Goal: Information Seeking & Learning: Learn about a topic

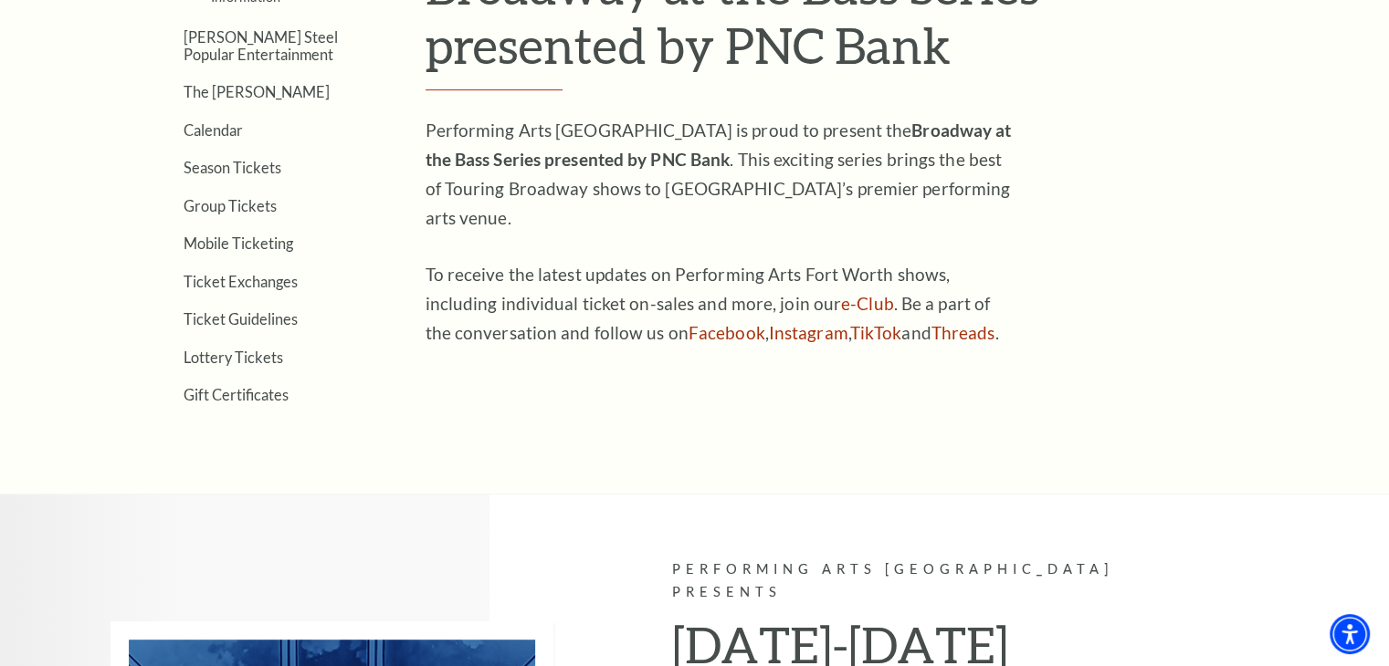
scroll to position [365, 0]
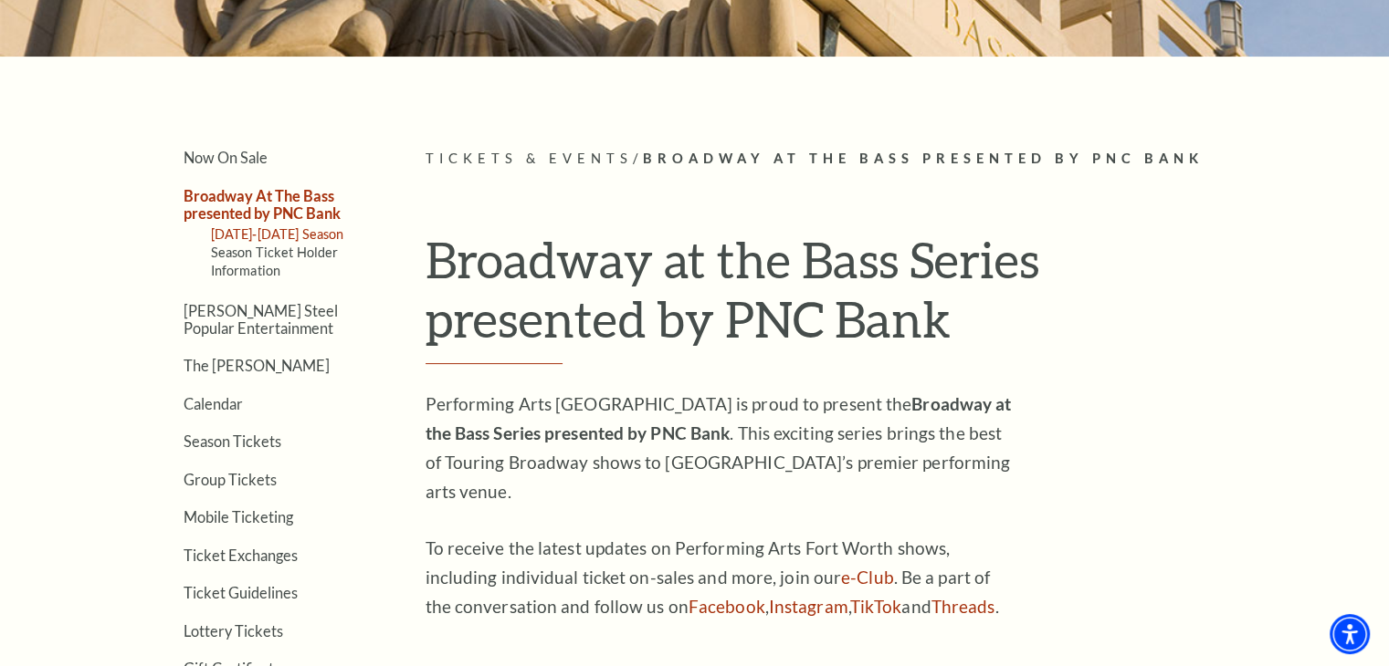
click at [280, 234] on link "[DATE]-[DATE] Season" at bounding box center [277, 234] width 133 height 16
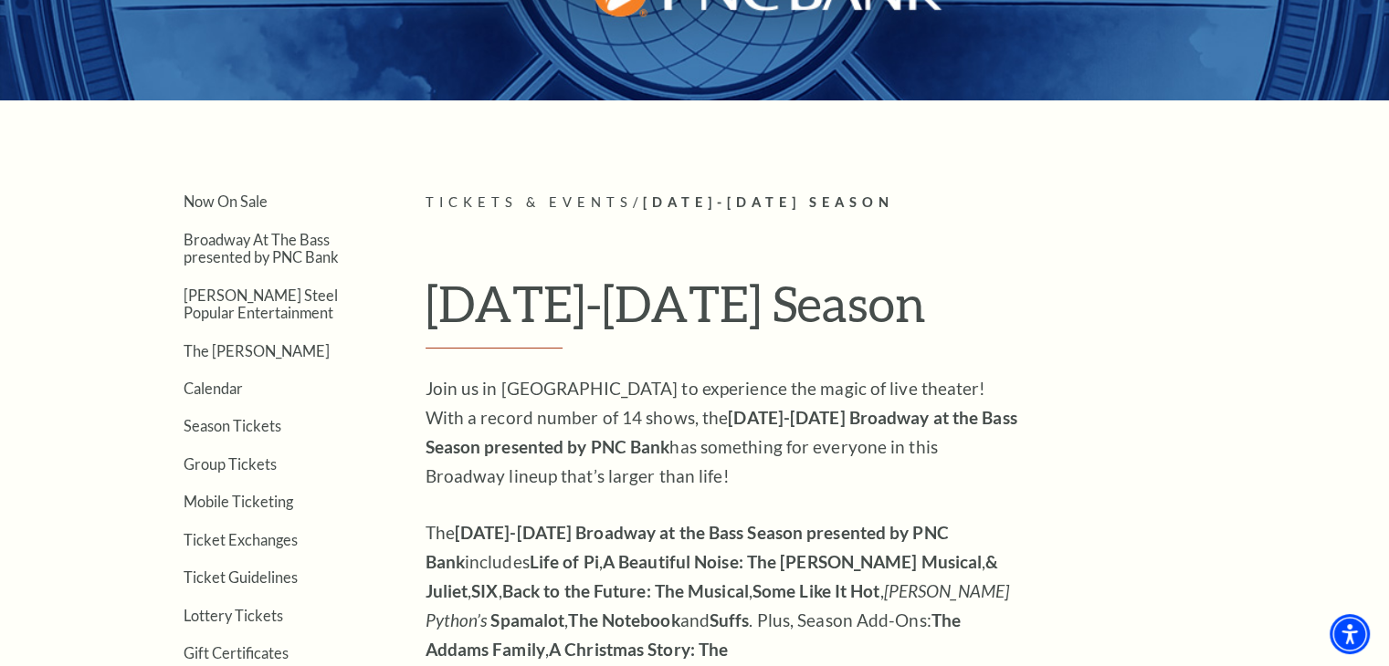
scroll to position [365, 0]
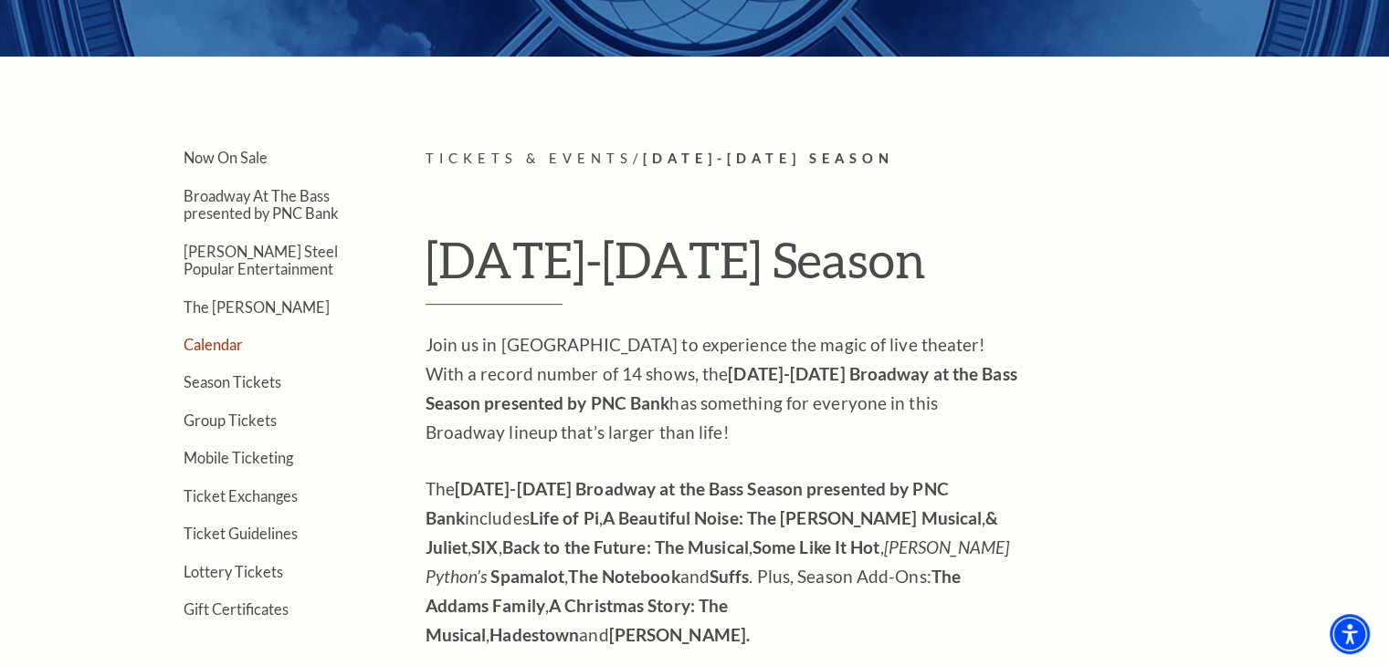
click at [215, 341] on link "Calendar" at bounding box center [213, 344] width 59 height 17
click at [234, 204] on link "Broadway At The Bass presented by PNC Bank" at bounding box center [261, 204] width 155 height 35
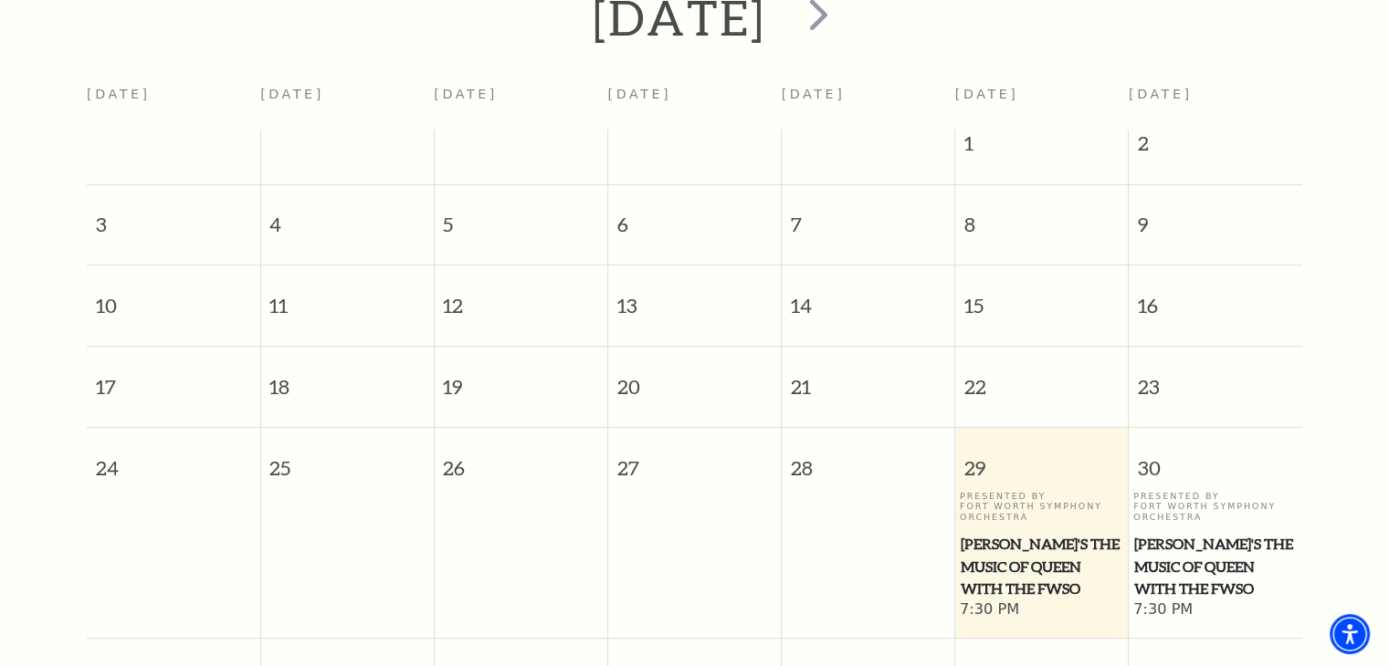
scroll to position [69, 0]
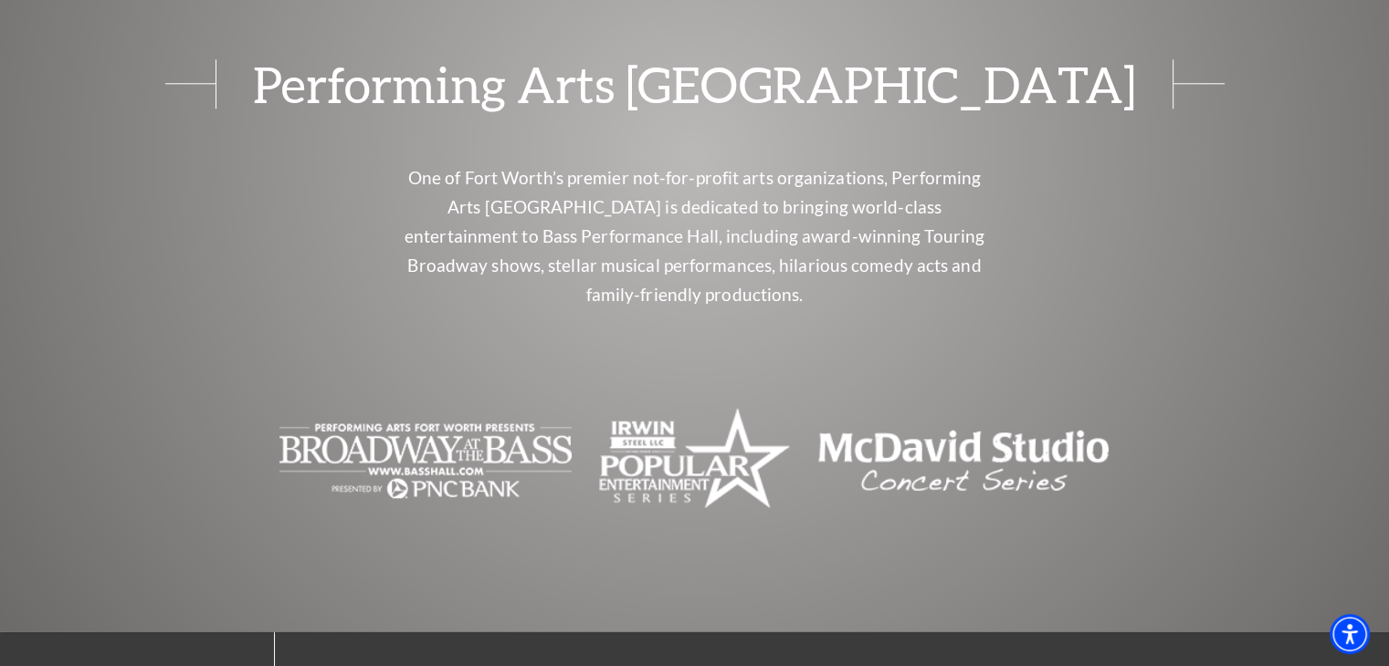
scroll to position [1640, 0]
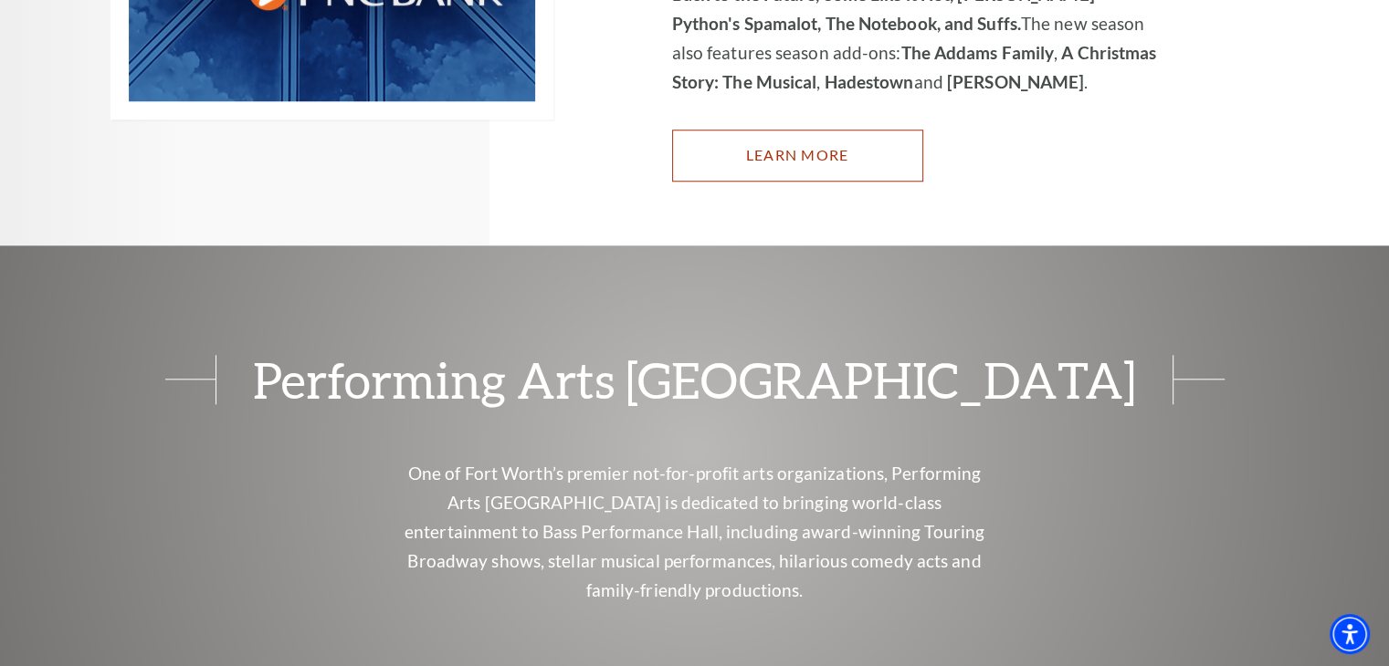
click at [826, 130] on link "Learn More" at bounding box center [797, 155] width 251 height 51
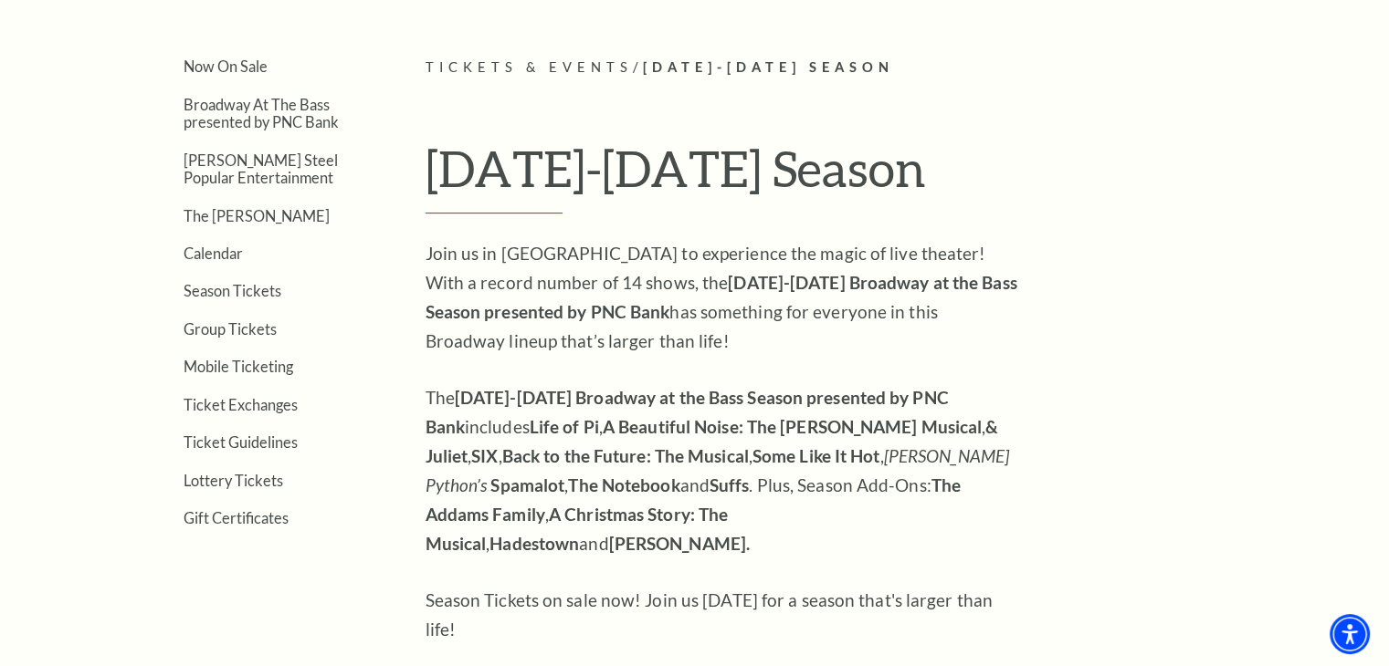
scroll to position [548, 0]
click at [214, 253] on link "Calendar" at bounding box center [213, 253] width 59 height 17
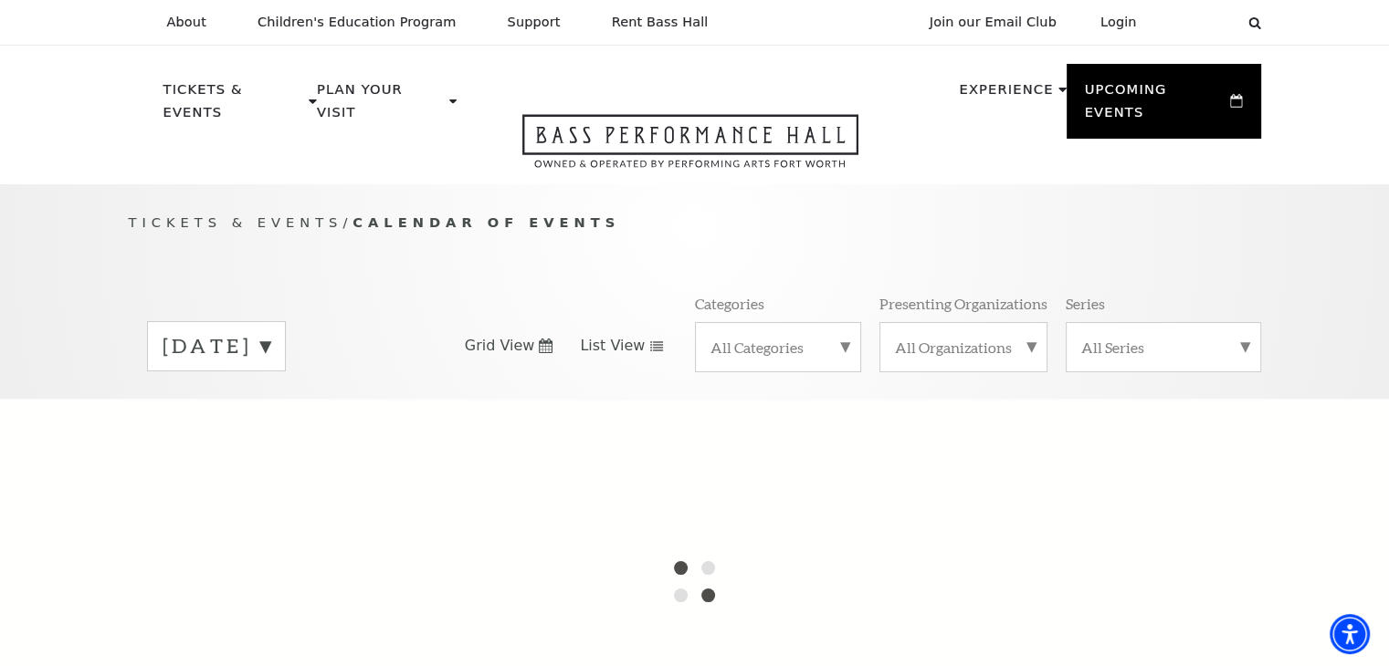
click at [650, 341] on use at bounding box center [656, 346] width 13 height 10
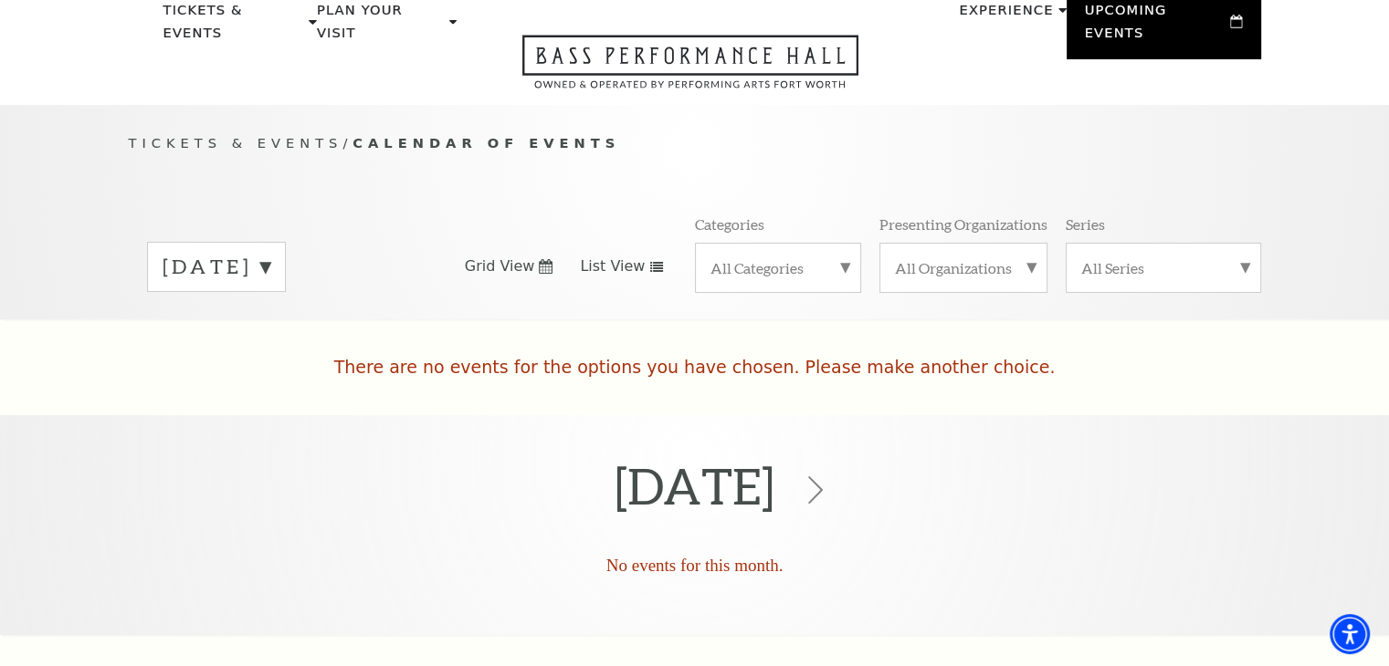
scroll to position [183, 0]
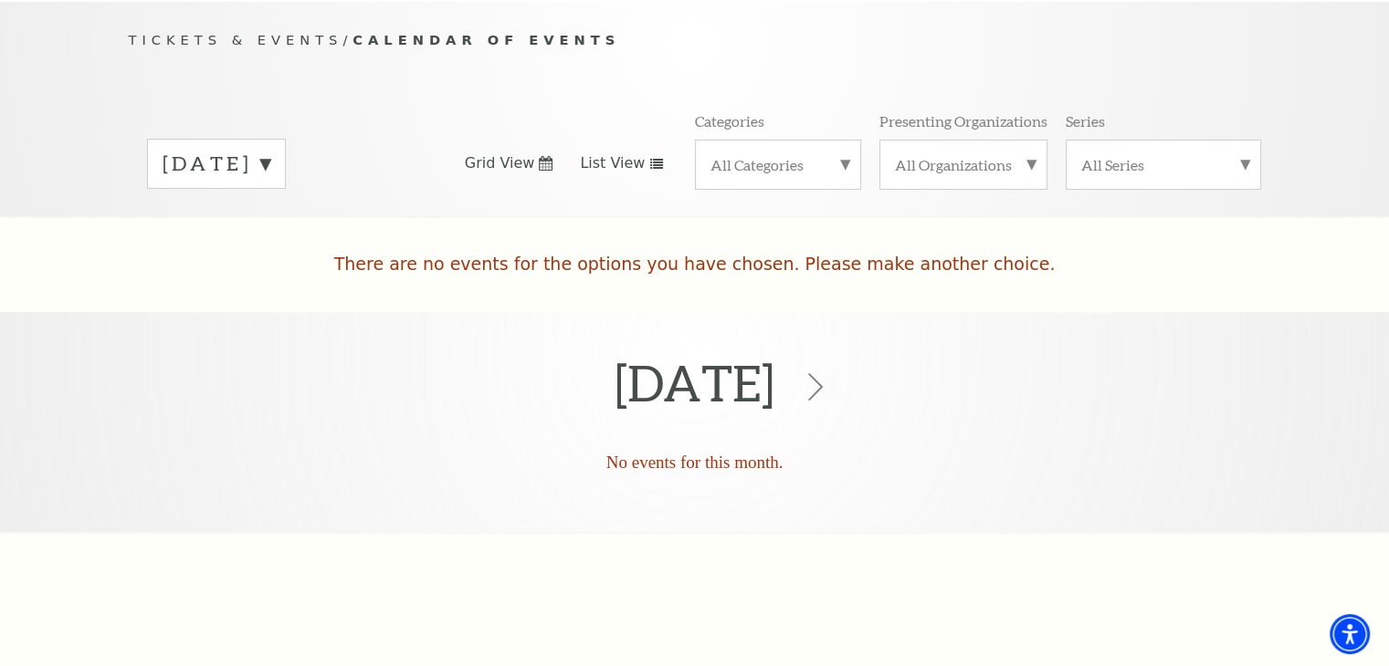
click at [649, 159] on icon at bounding box center [656, 164] width 15 height 10
click at [833, 370] on icon at bounding box center [815, 387] width 35 height 35
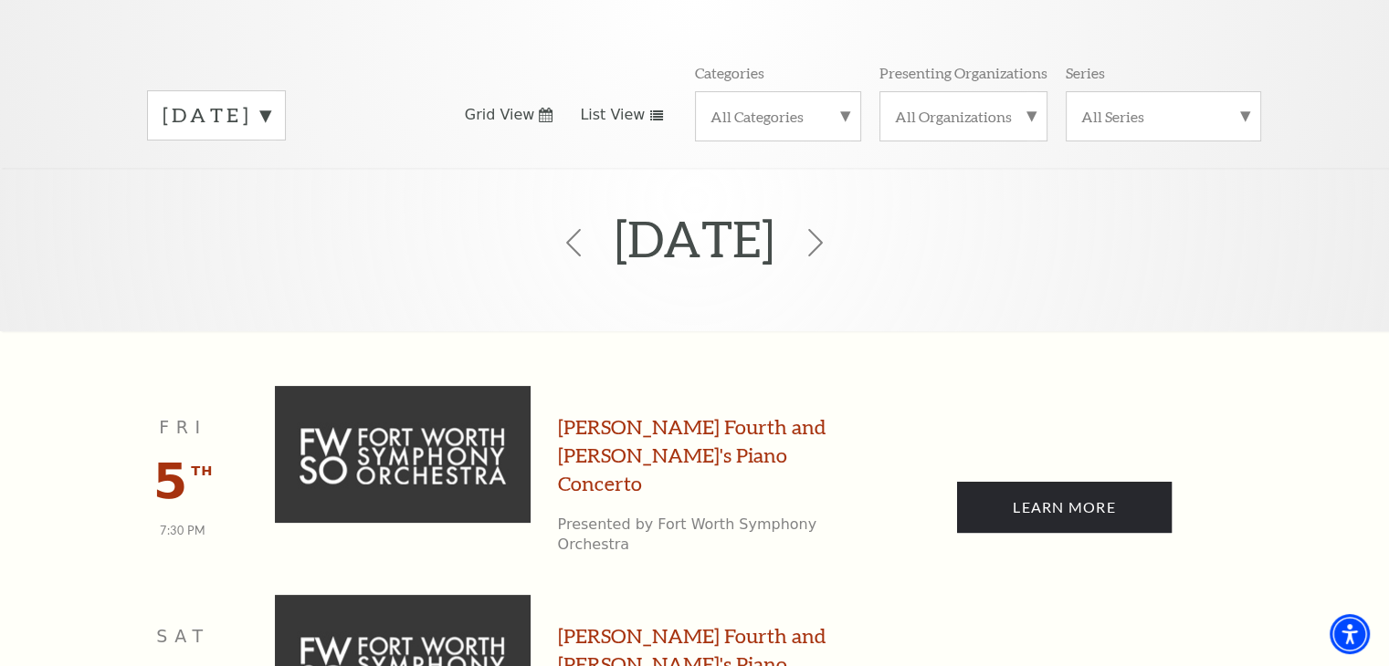
scroll to position [0, 0]
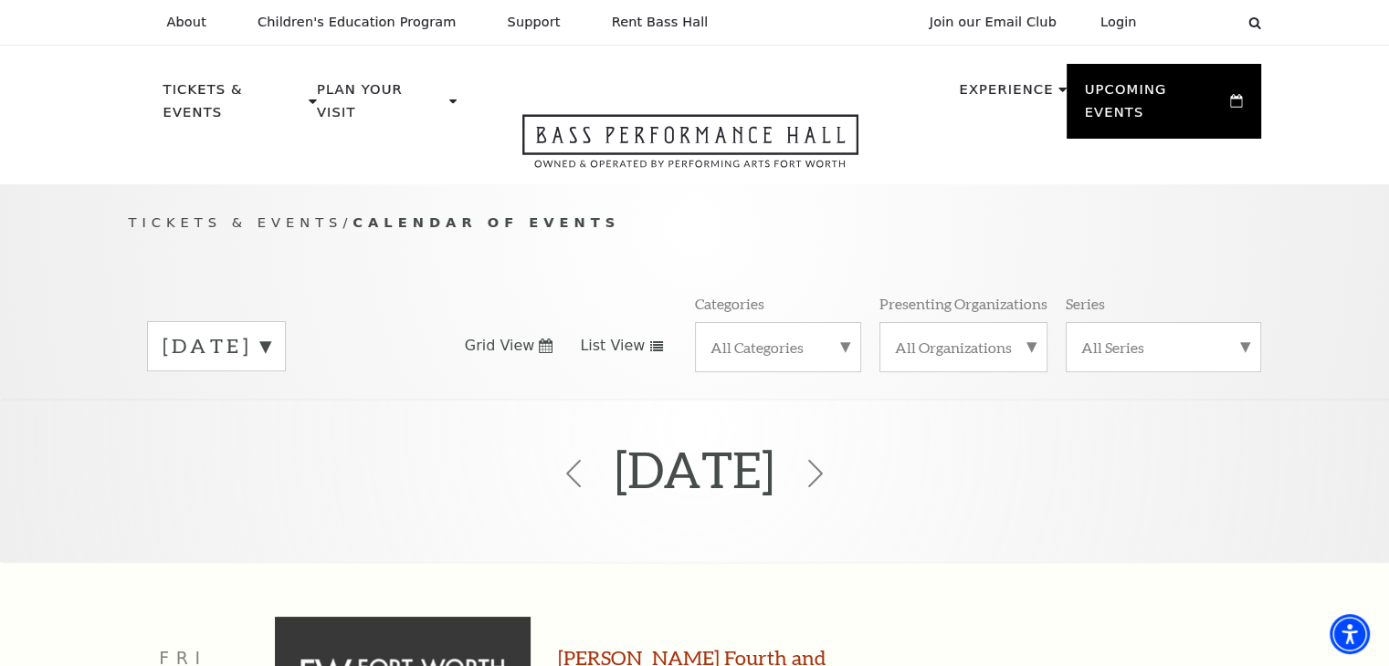
click at [757, 338] on label "All Categories" at bounding box center [777, 347] width 135 height 19
click at [771, 362] on label "Broadway" at bounding box center [777, 377] width 135 height 30
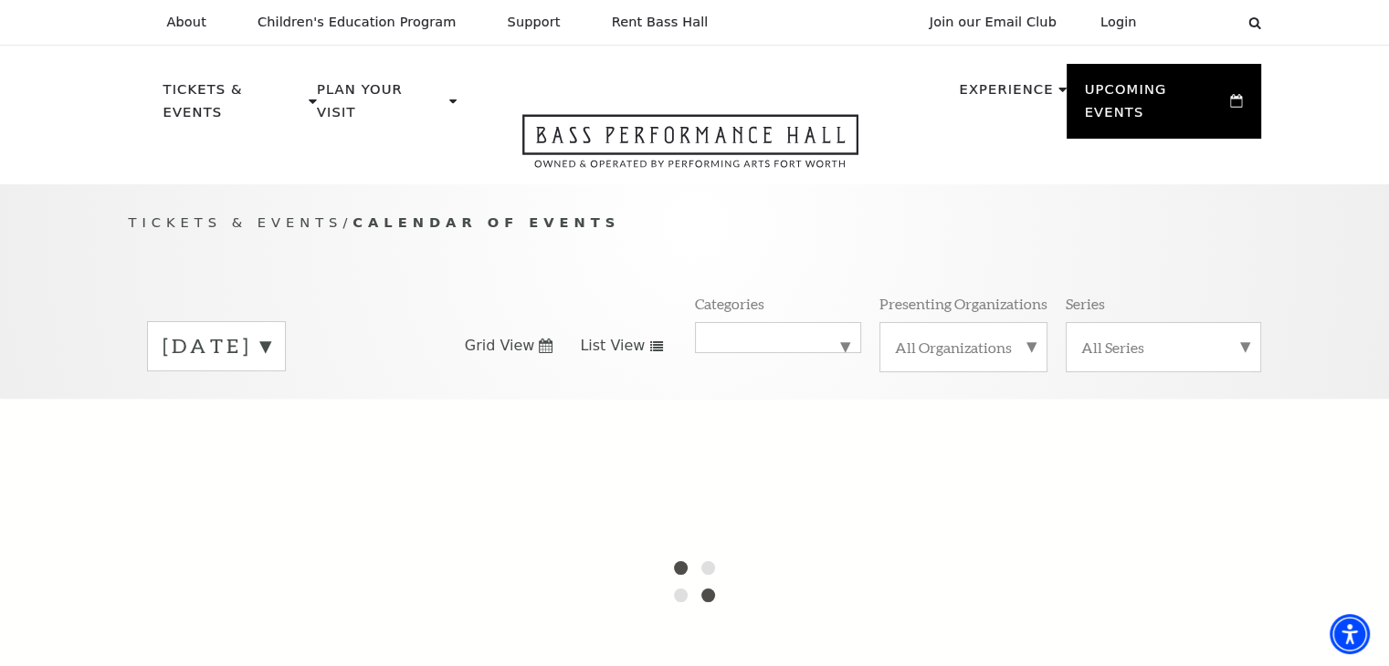
scroll to position [91, 0]
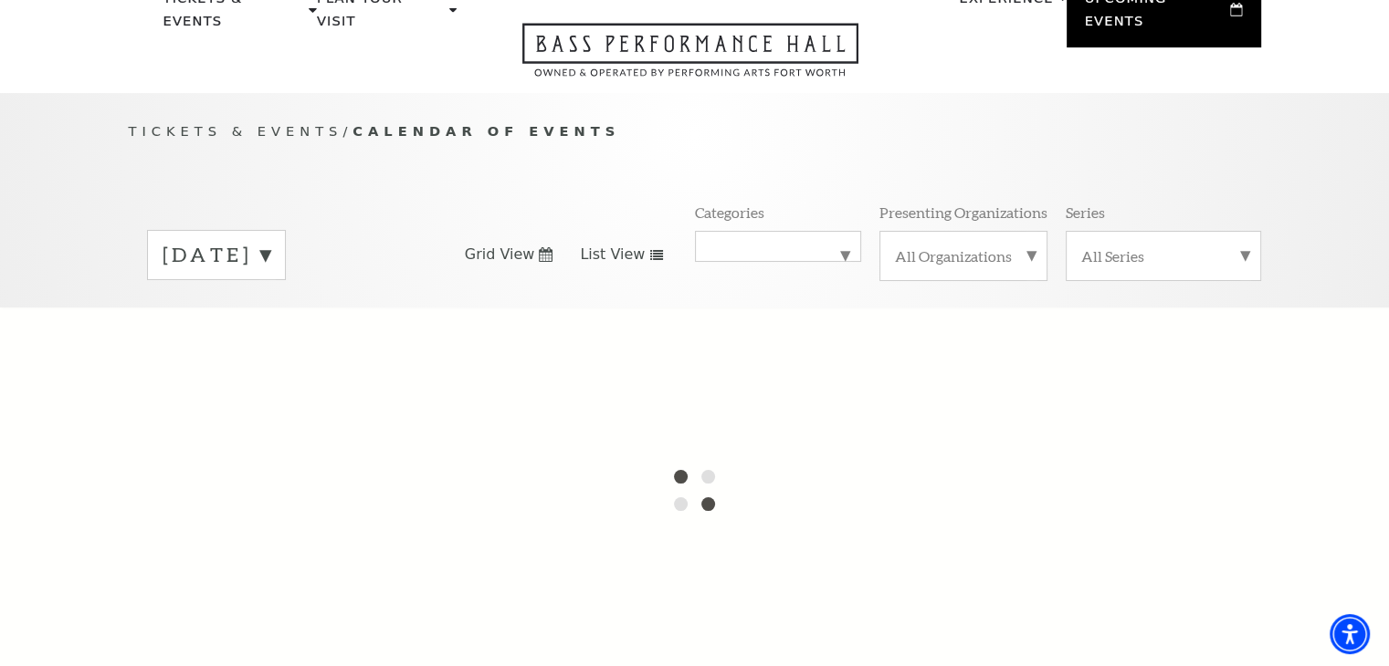
click at [270, 241] on label "September 2025" at bounding box center [217, 255] width 108 height 28
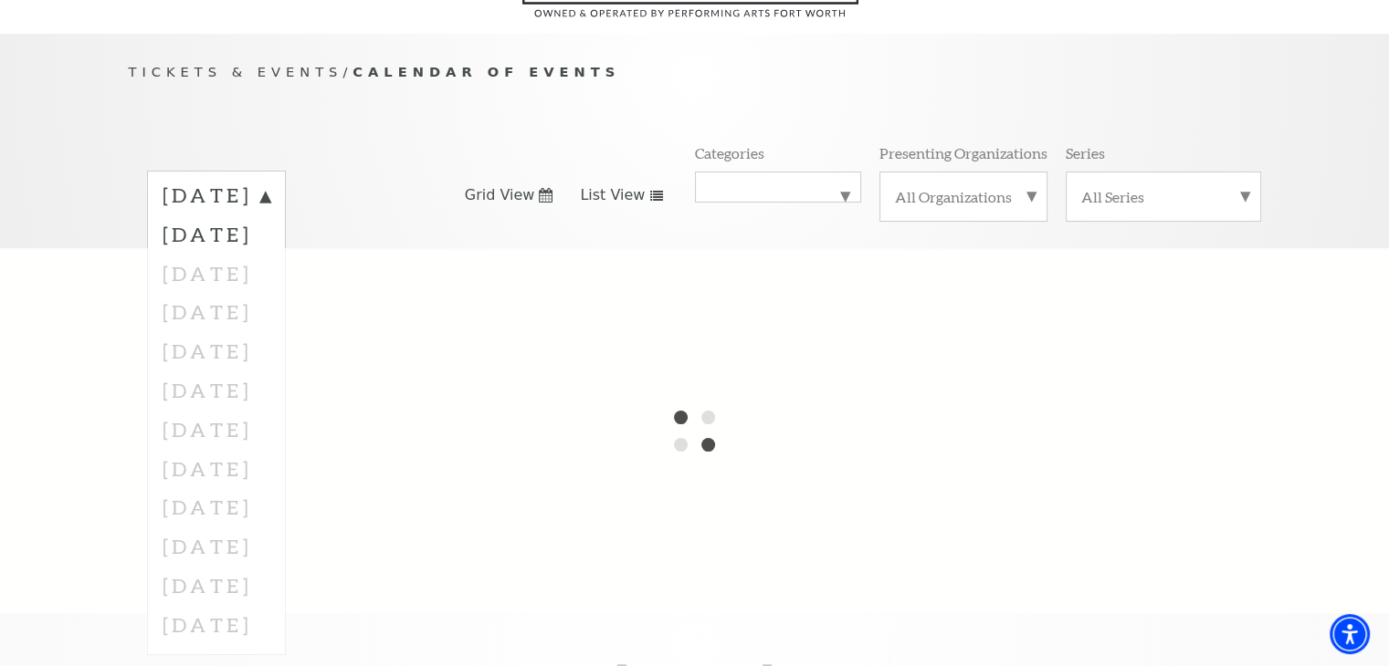
scroll to position [183, 0]
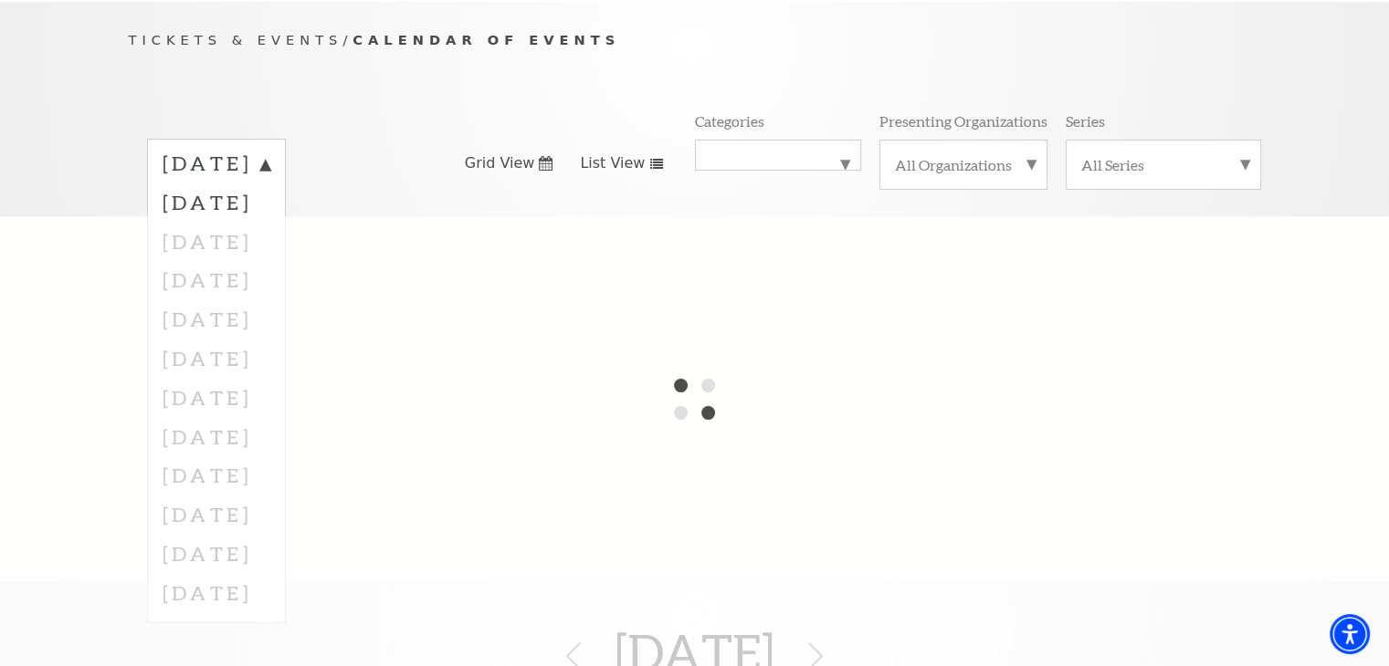
click at [823, 293] on div at bounding box center [694, 398] width 1389 height 365
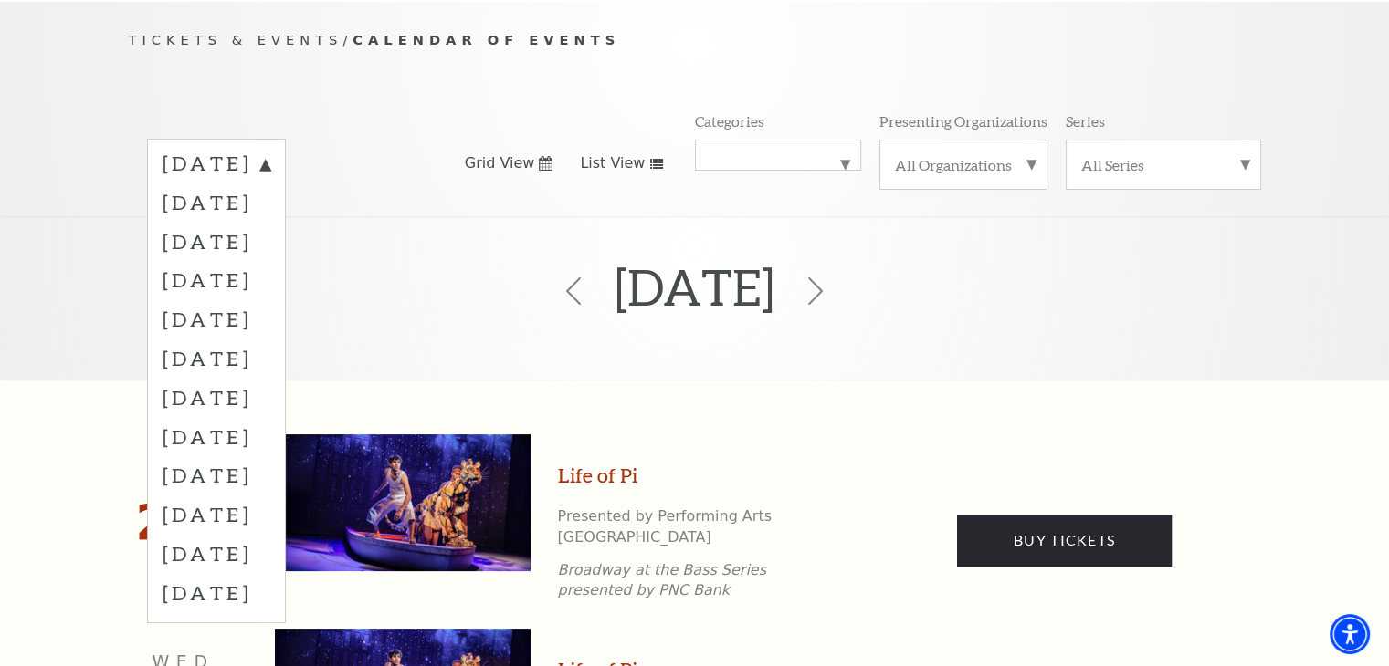
scroll to position [161, 0]
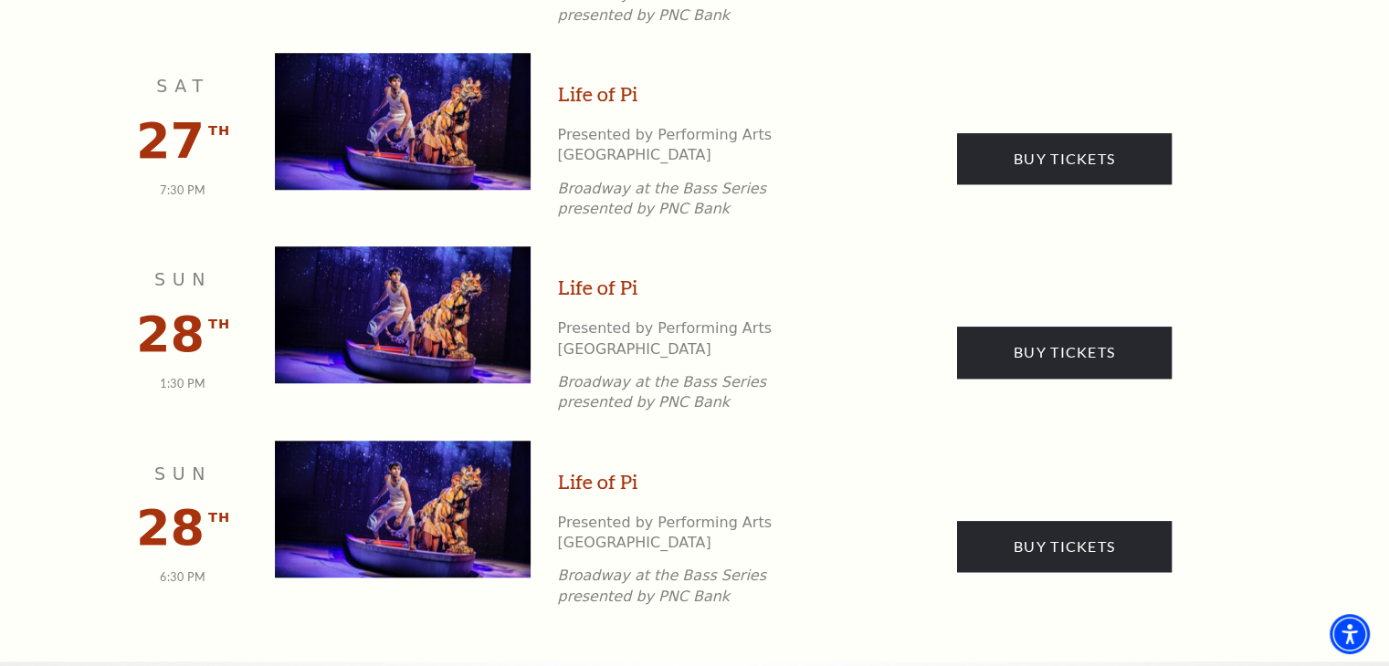
scroll to position [1530, 0]
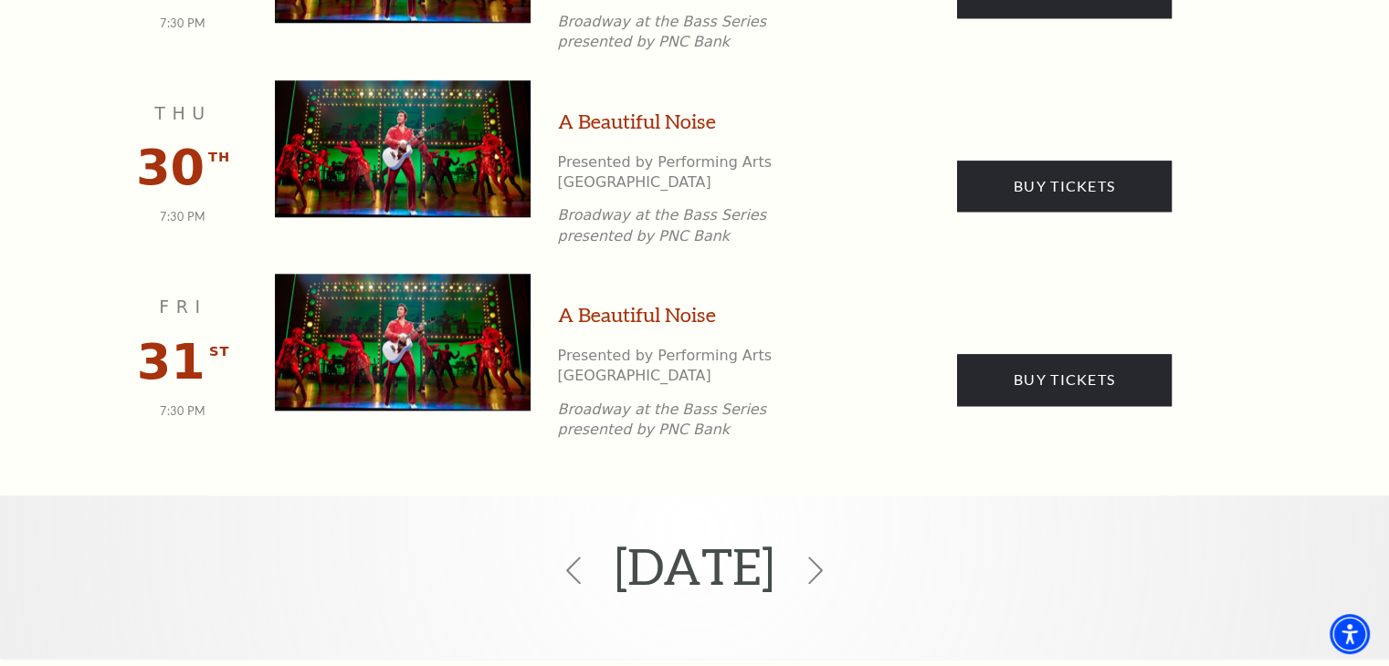
scroll to position [1895, 0]
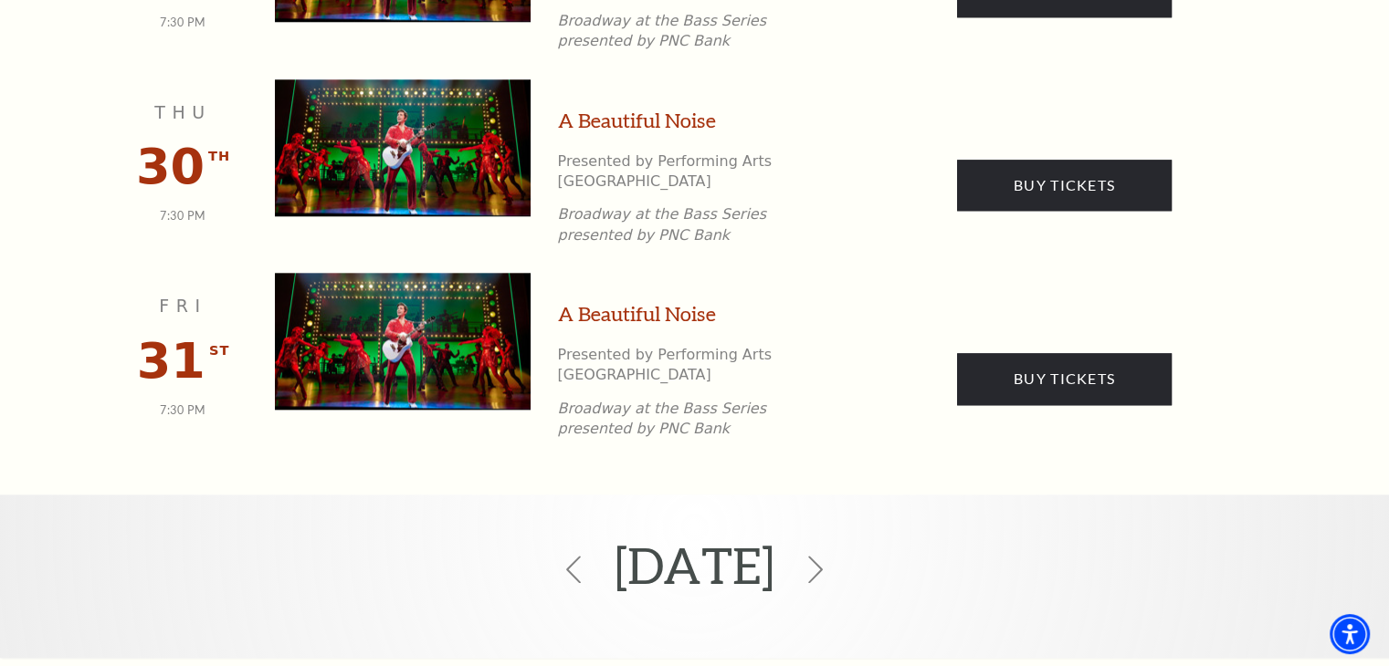
click at [829, 556] on icon at bounding box center [815, 569] width 27 height 27
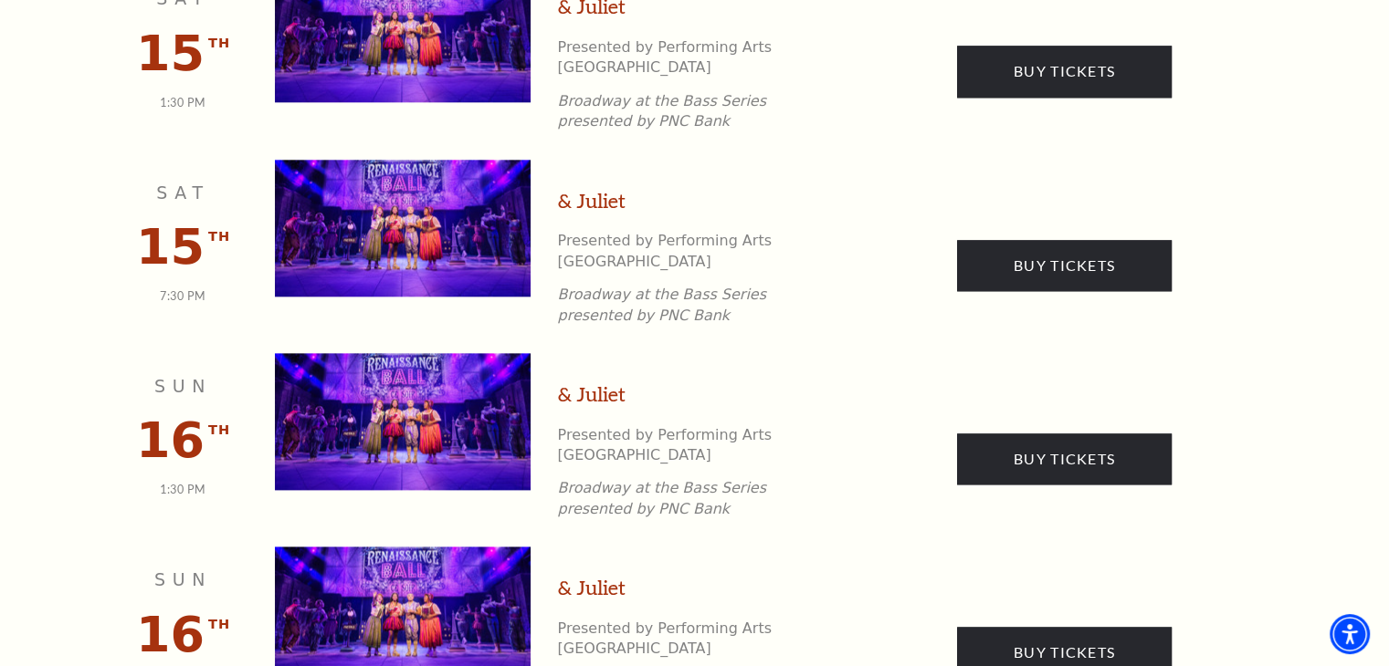
scroll to position [2191, 0]
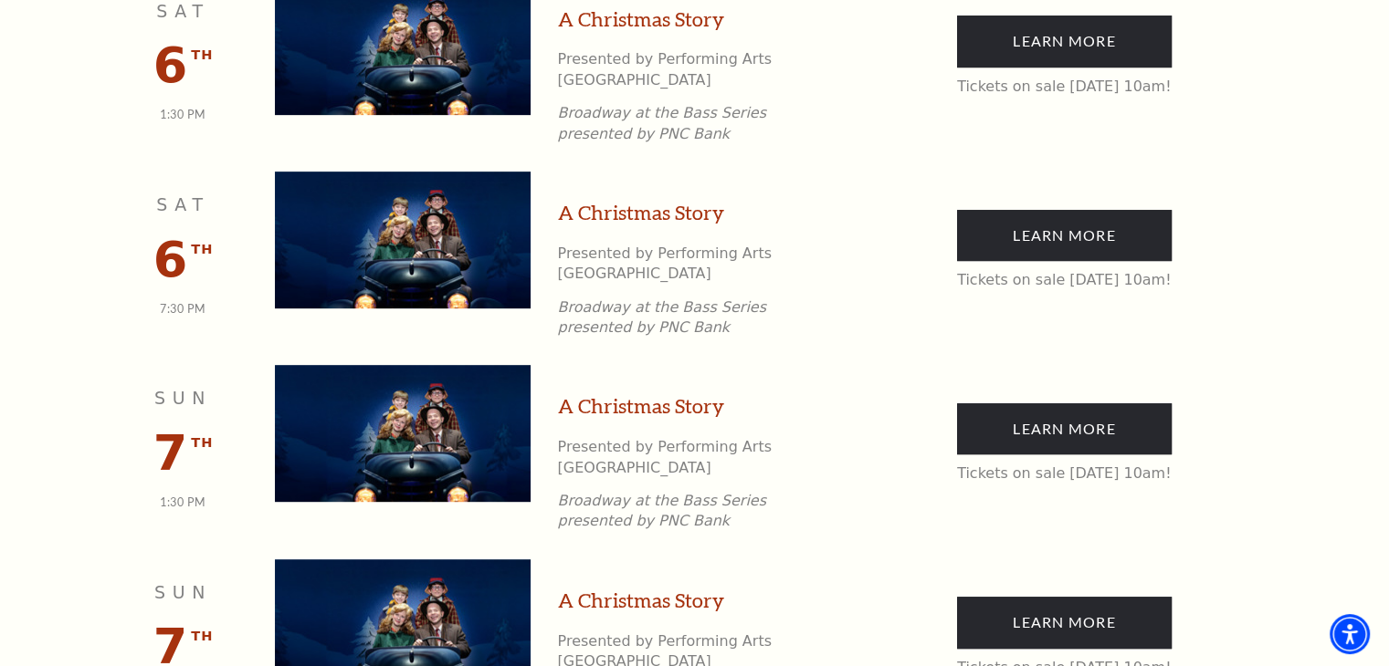
scroll to position [982, 0]
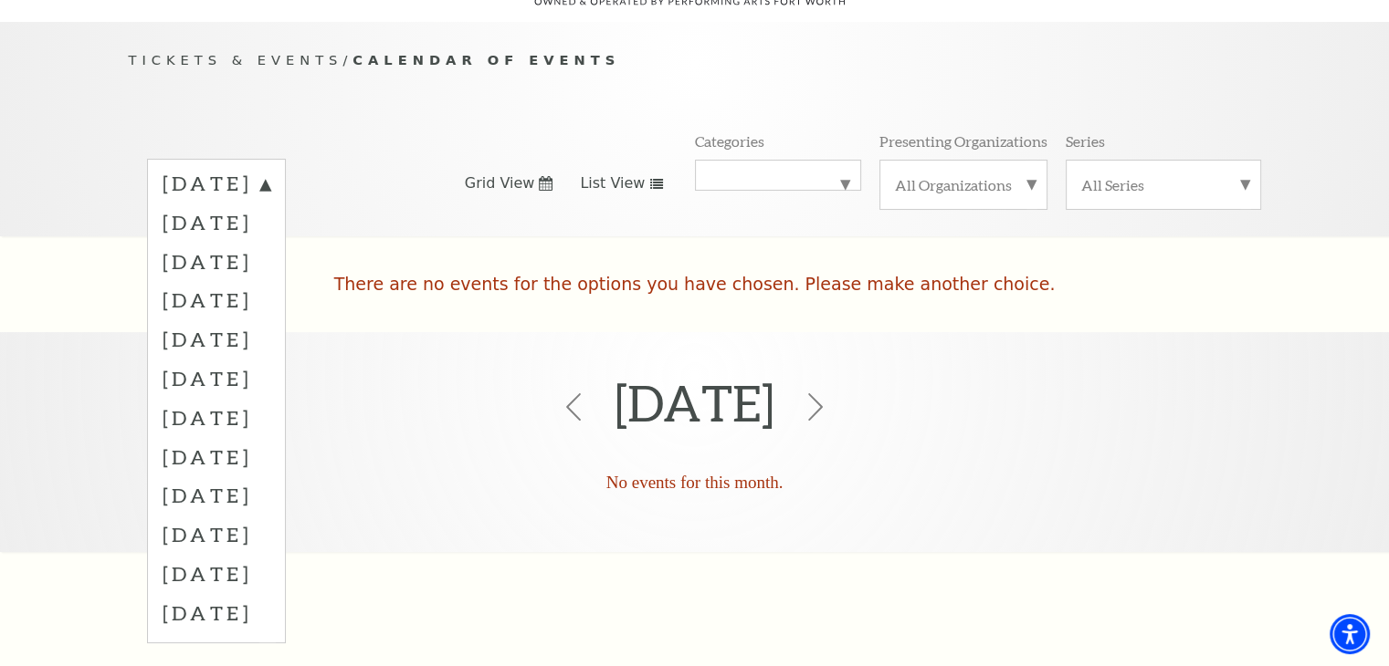
scroll to position [161, 0]
click at [824, 392] on use at bounding box center [815, 409] width 18 height 35
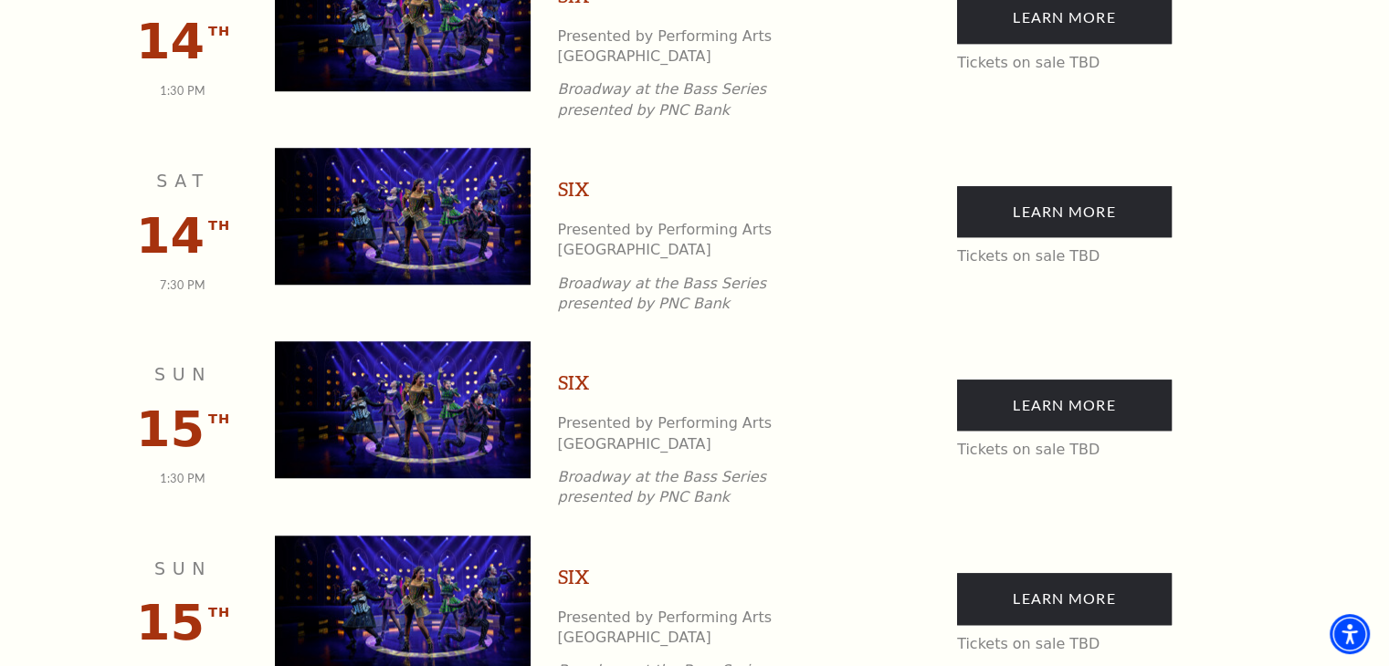
scroll to position [1530, 0]
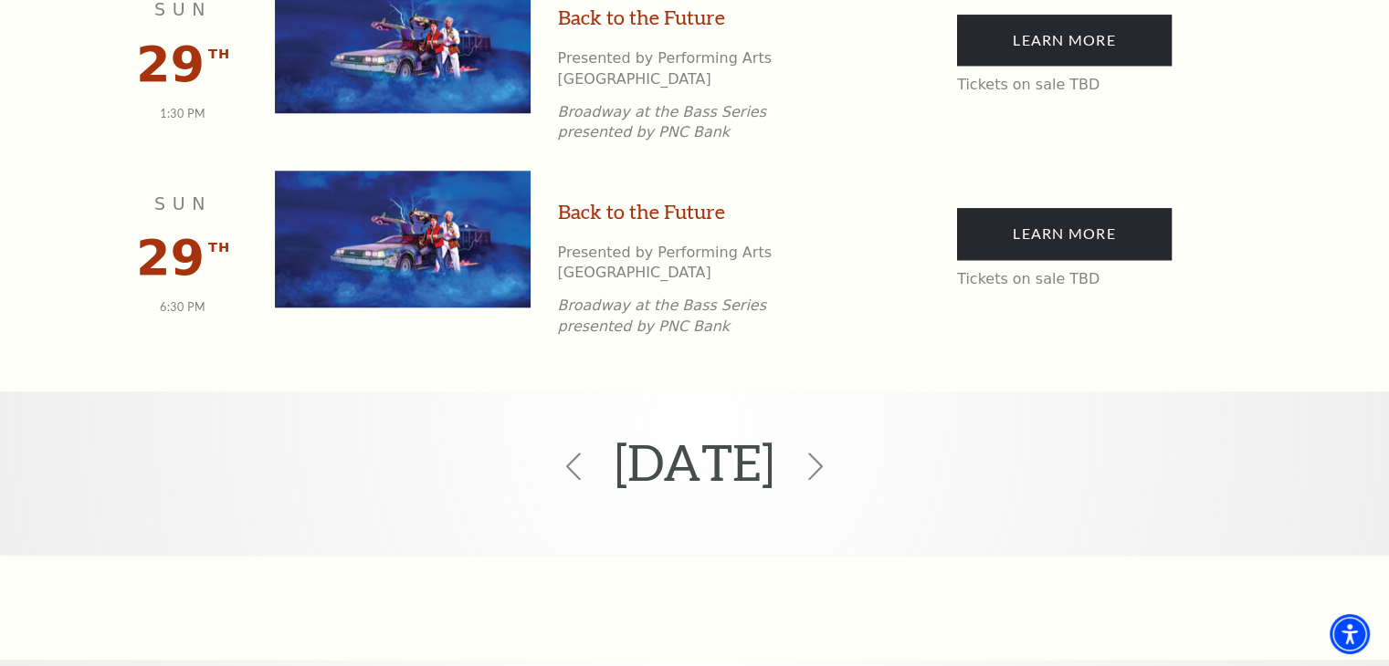
scroll to position [1804, 0]
click at [833, 450] on icon at bounding box center [815, 467] width 35 height 35
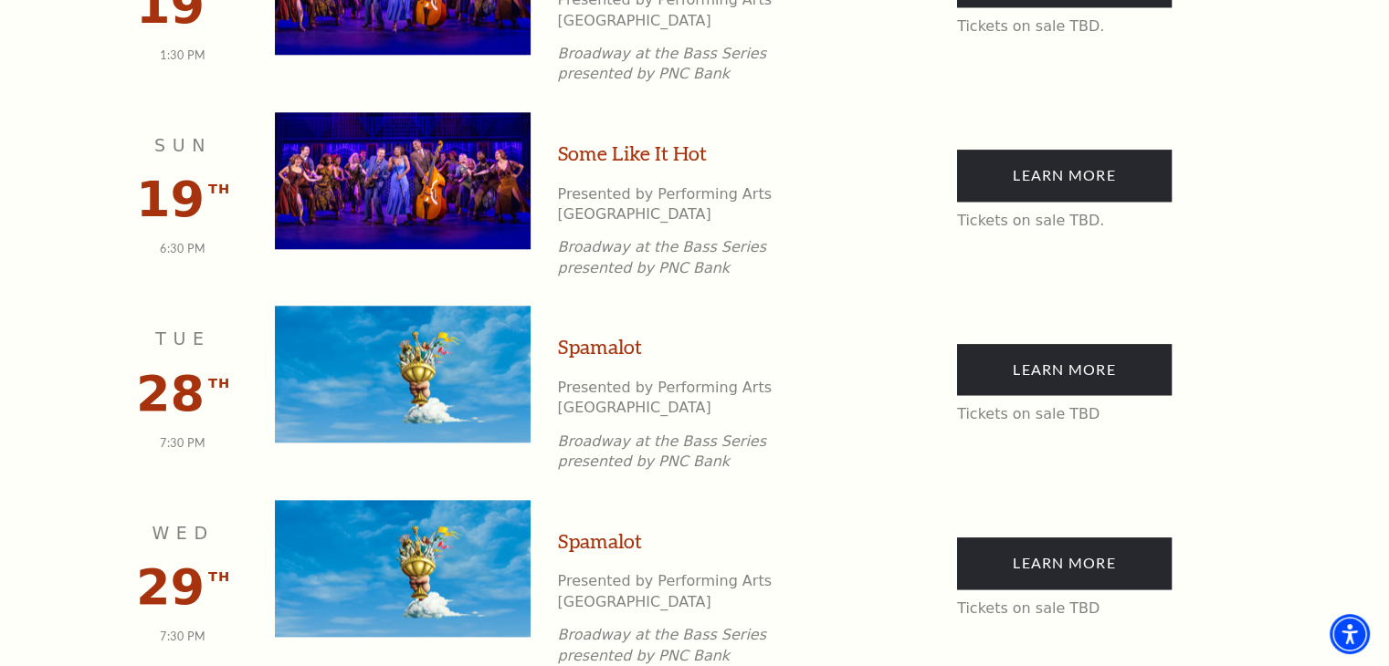
scroll to position [1983, 0]
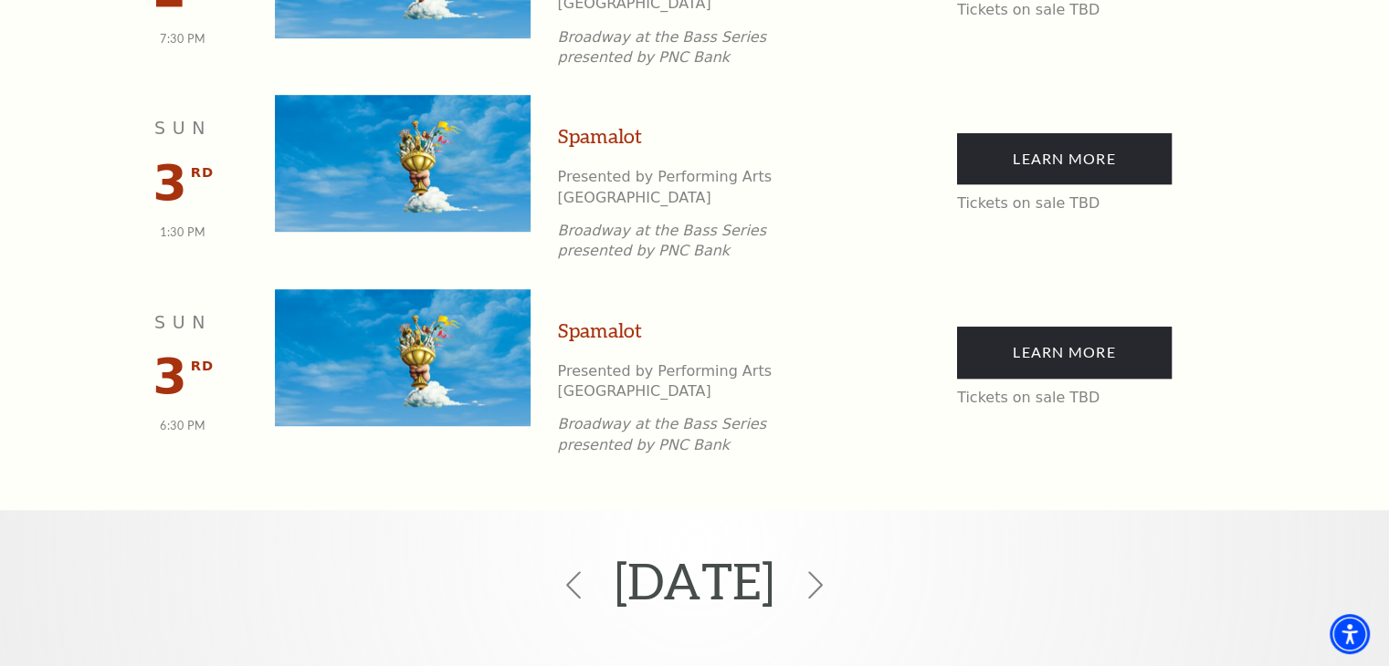
scroll to position [1096, 0]
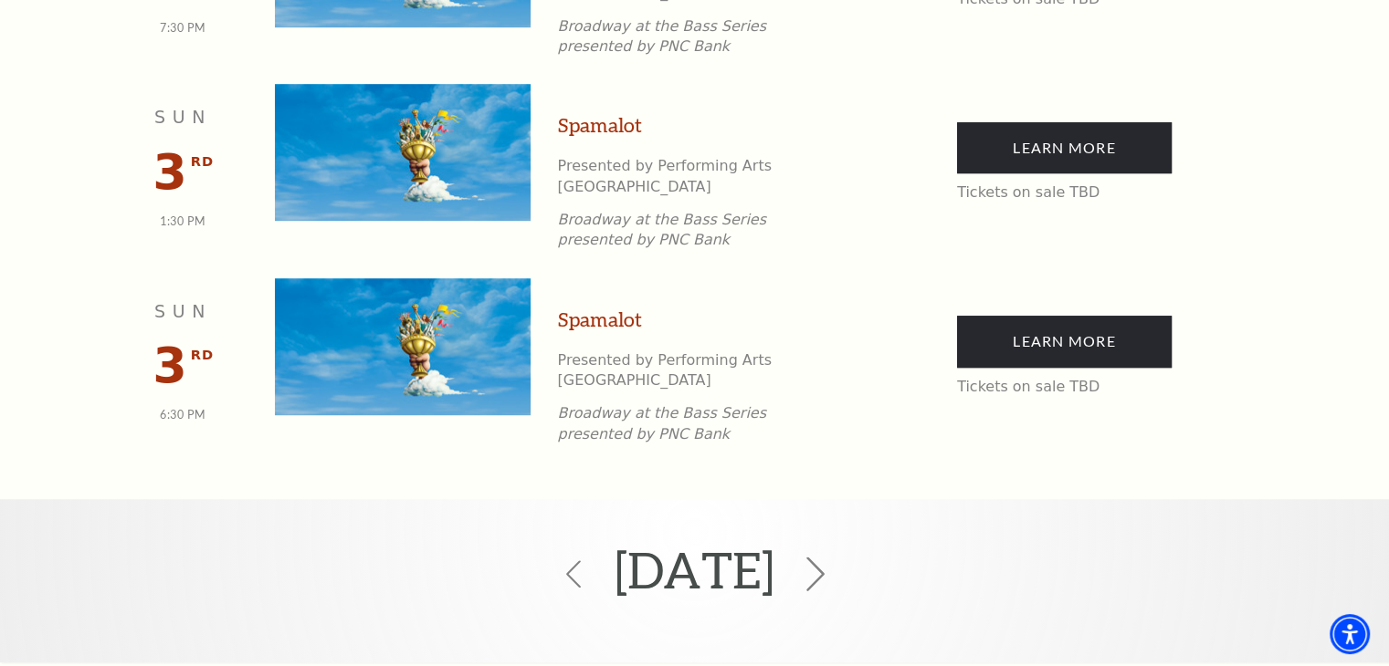
click at [833, 558] on icon at bounding box center [815, 575] width 35 height 35
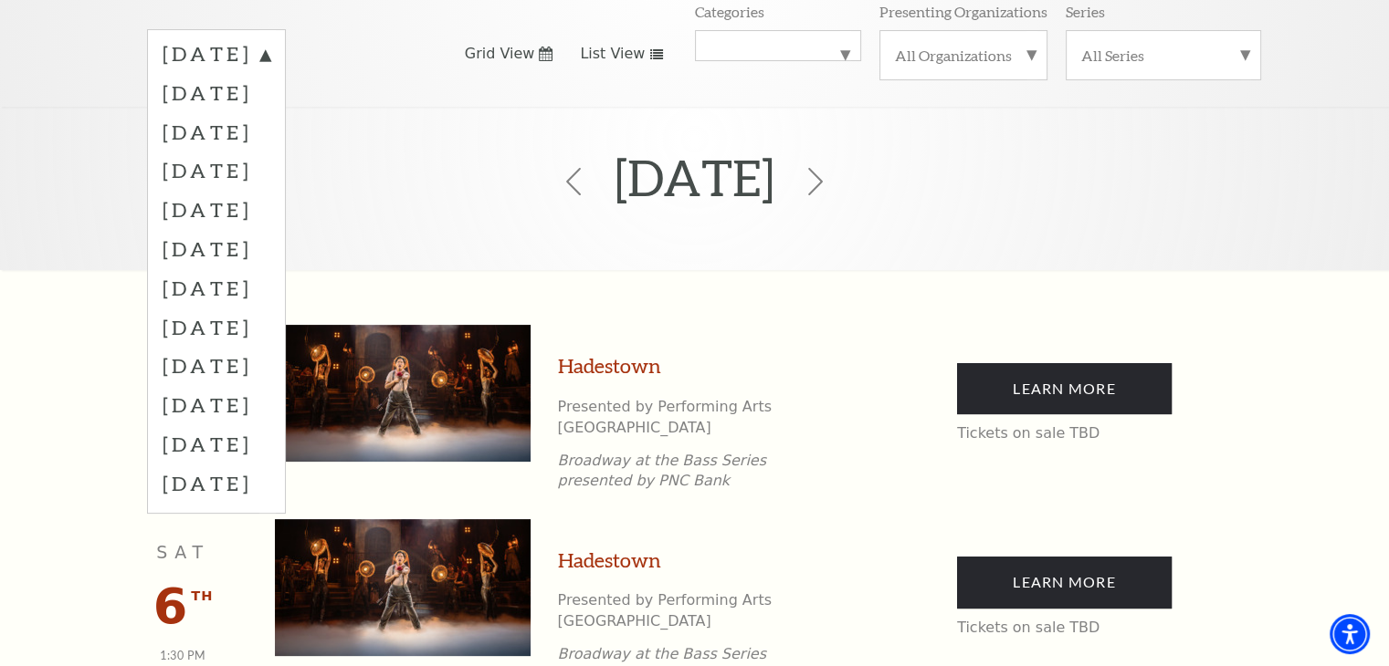
scroll to position [252, 0]
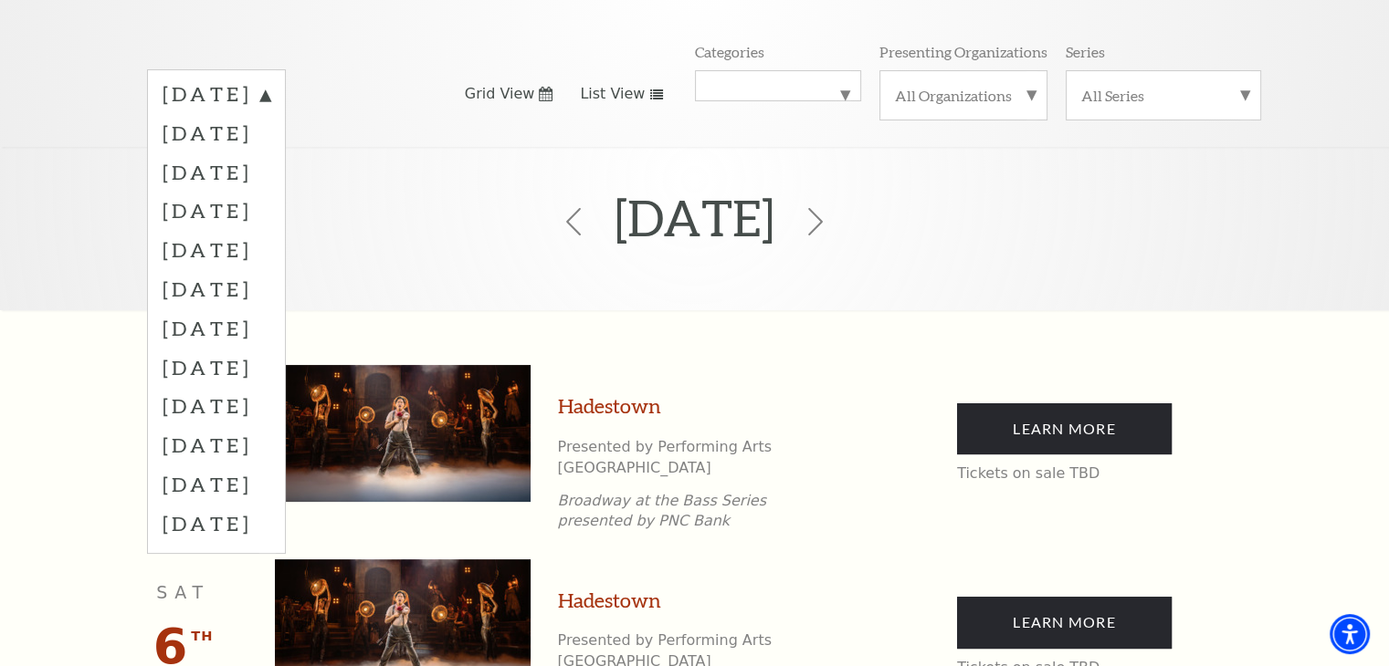
click at [270, 80] on label "August 2025" at bounding box center [217, 96] width 108 height 33
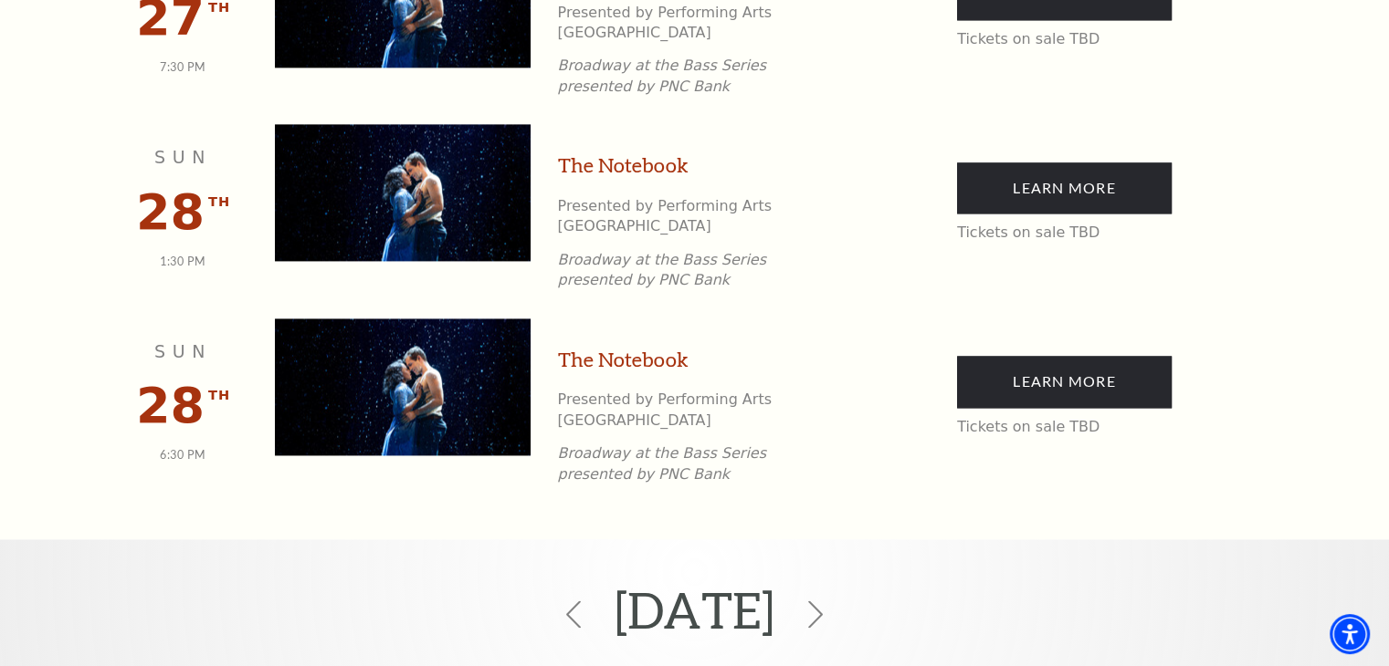
scroll to position [2626, 0]
click at [825, 553] on div "June 2026" at bounding box center [694, 614] width 1389 height 122
click at [833, 597] on icon at bounding box center [815, 614] width 35 height 35
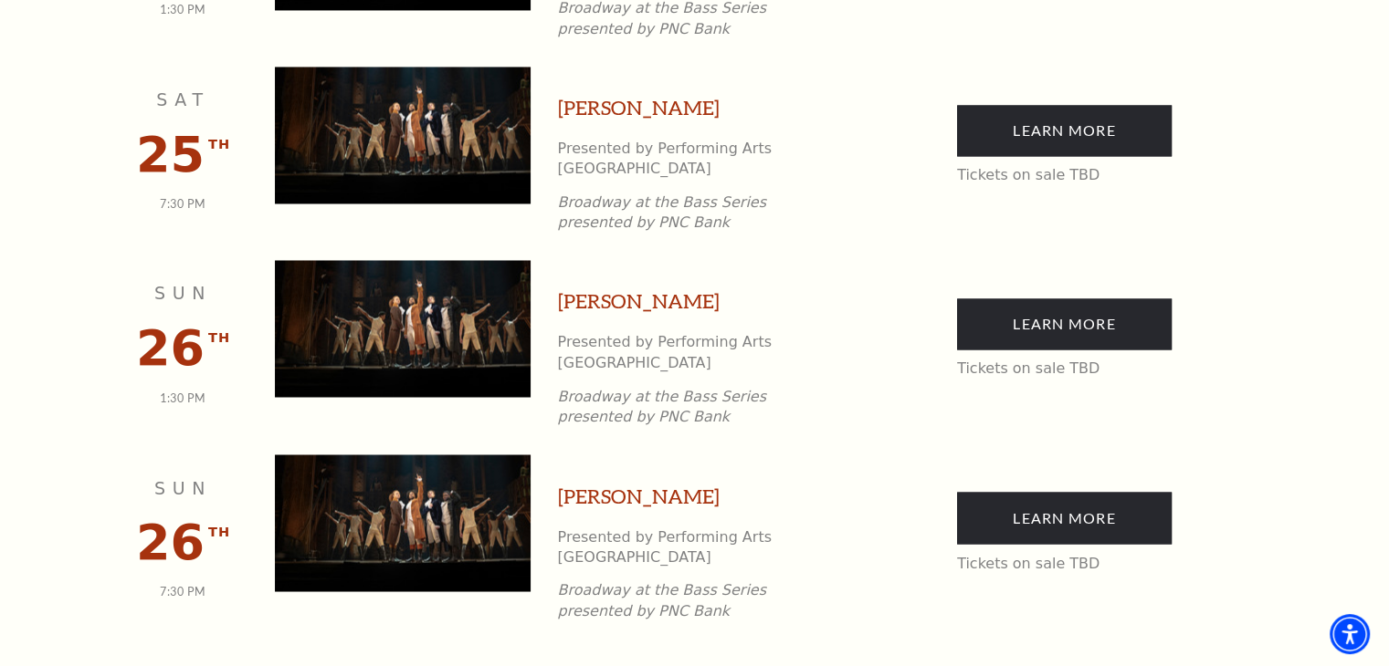
scroll to position [3265, 0]
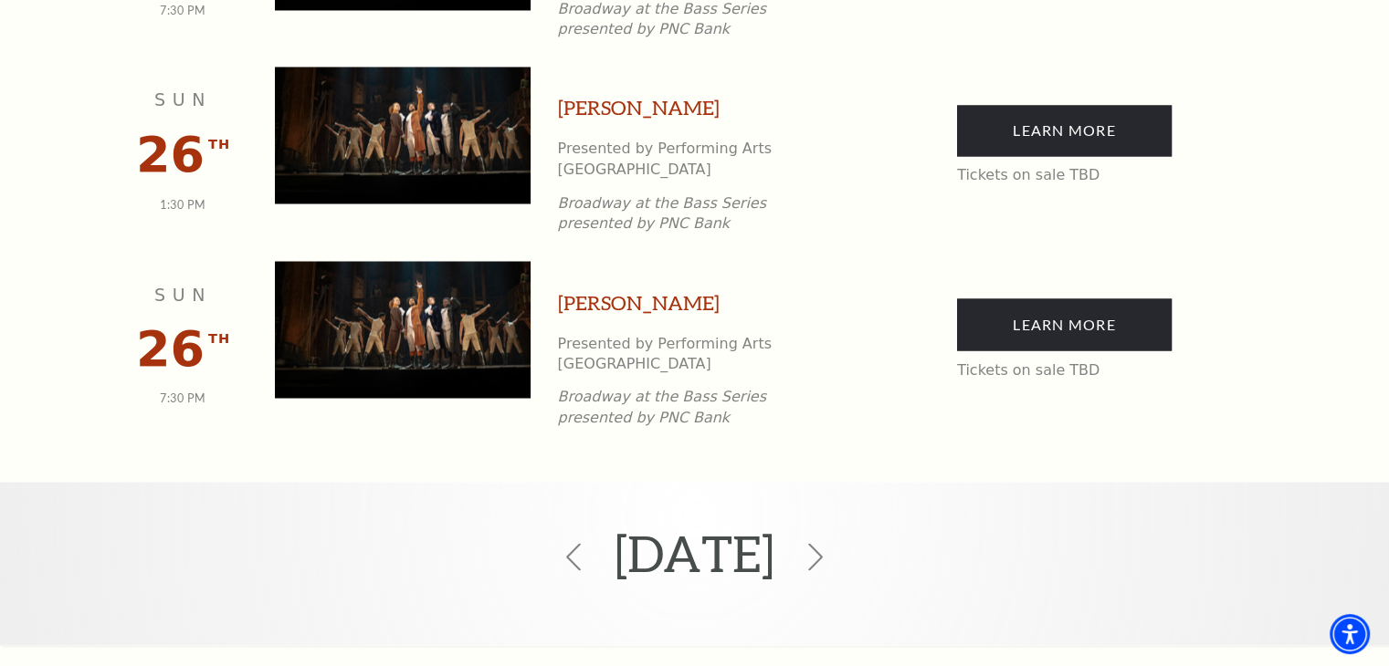
click at [856, 496] on div "July 2026" at bounding box center [694, 557] width 1389 height 122
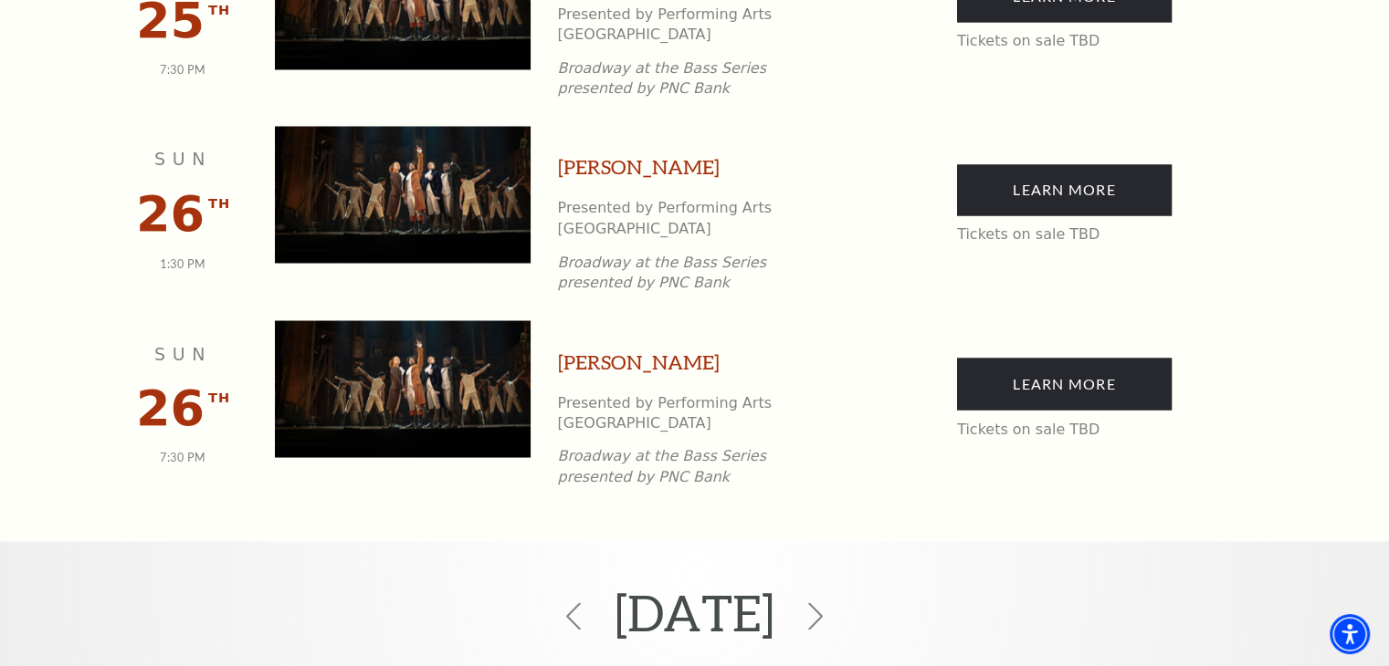
scroll to position [3173, 0]
